Goal: Register for event/course

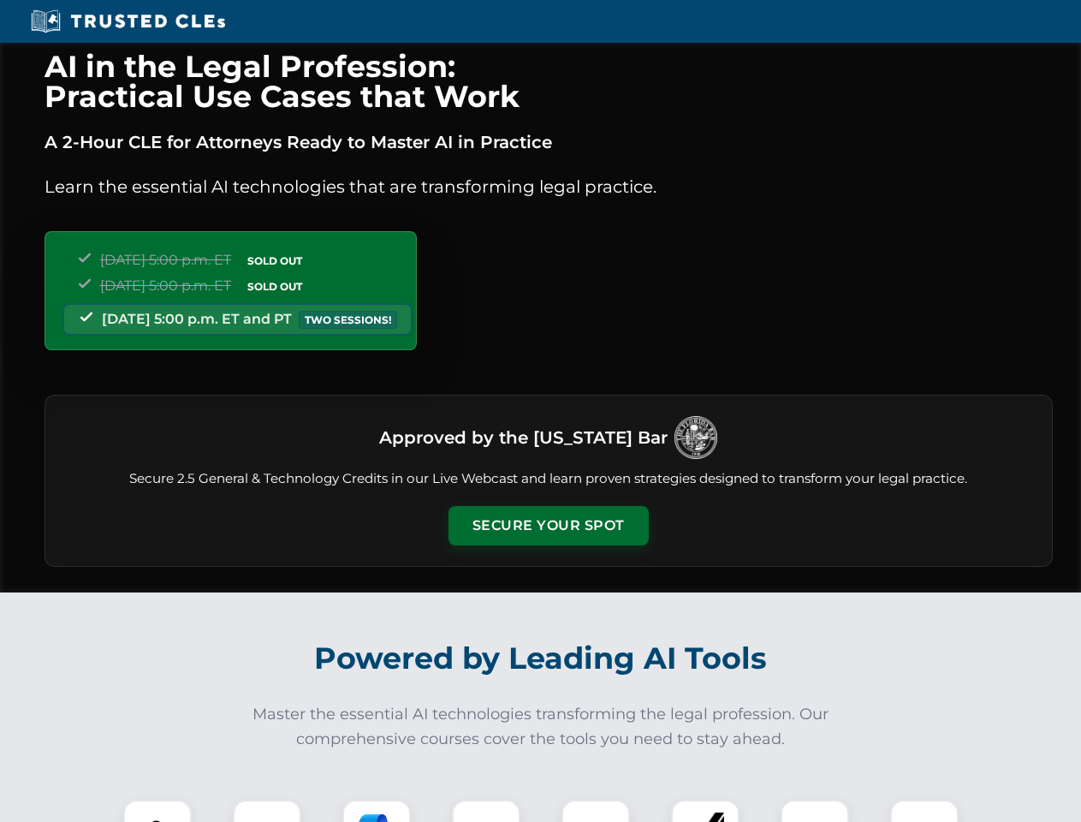
click at [548, 525] on button "Secure Your Spot" at bounding box center [548, 525] width 200 height 39
click at [157, 810] on img at bounding box center [158, 834] width 50 height 50
click at [267, 810] on div at bounding box center [267, 833] width 68 height 68
